Goal: Information Seeking & Learning: Check status

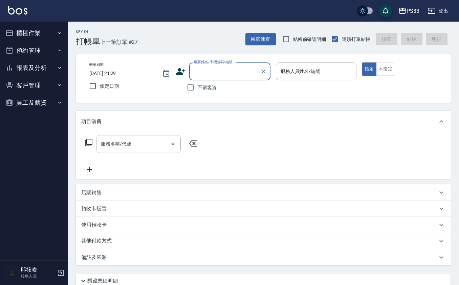
click at [47, 69] on button "報表及分析" at bounding box center [34, 68] width 62 height 18
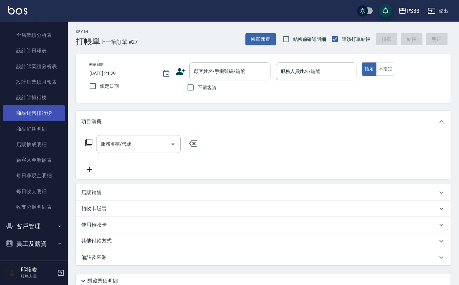
scroll to position [101, 0]
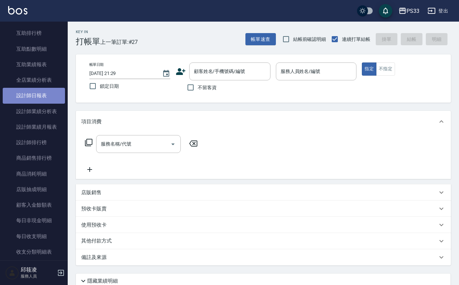
click at [41, 99] on link "設計師日報表" at bounding box center [34, 96] width 62 height 16
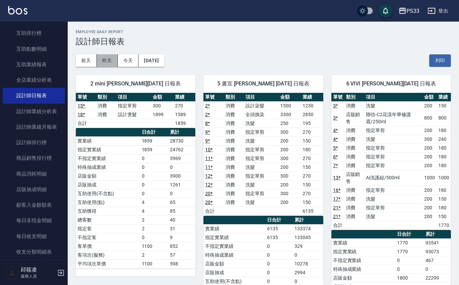
click at [102, 60] on button "昨天" at bounding box center [107, 60] width 21 height 13
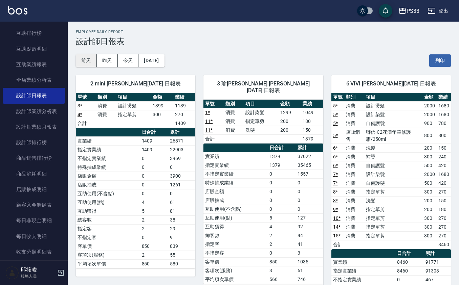
click at [87, 61] on button "前天" at bounding box center [86, 60] width 21 height 13
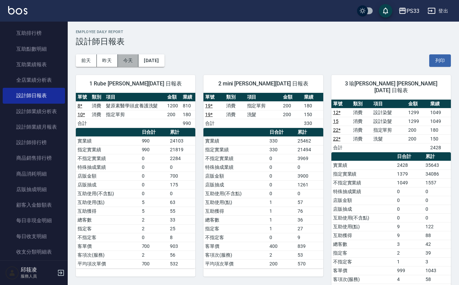
click at [133, 57] on button "今天" at bounding box center [128, 60] width 21 height 13
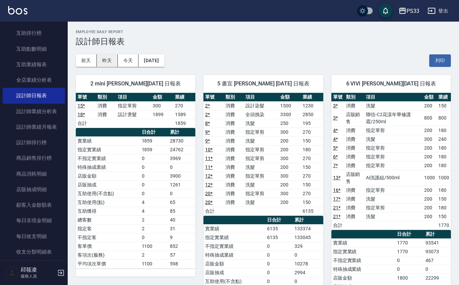
click at [109, 58] on button "昨天" at bounding box center [107, 60] width 21 height 13
